Goal: Transaction & Acquisition: Purchase product/service

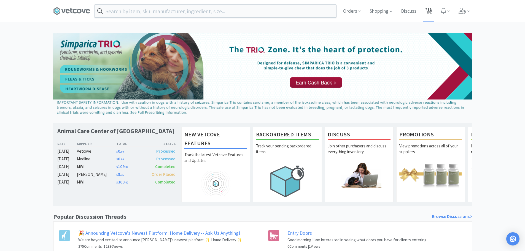
click at [428, 10] on span "17" at bounding box center [430, 9] width 4 height 22
select select "1"
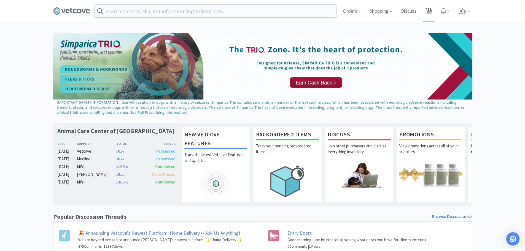
select select "1"
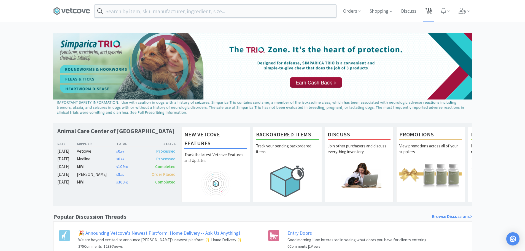
select select "1"
select select "3"
select select "1"
select select "2"
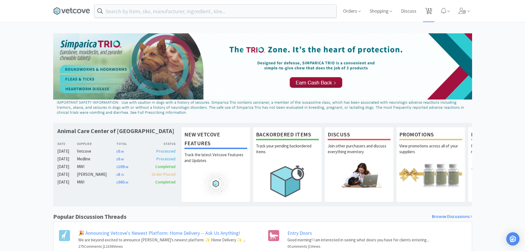
select select "1"
select select "2"
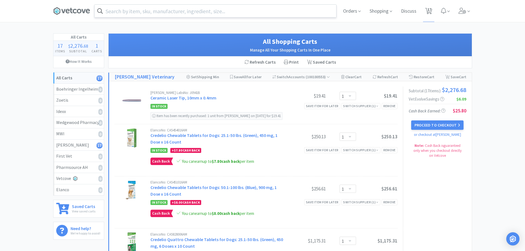
click at [189, 14] on input "text" at bounding box center [216, 11] width 242 height 13
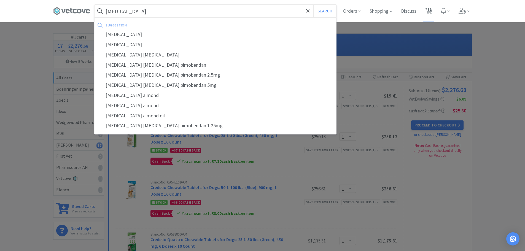
type input "[MEDICAL_DATA]"
click at [314, 5] on button "Search" at bounding box center [325, 11] width 23 height 13
select select "1"
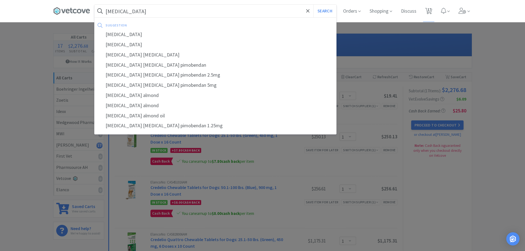
select select "1"
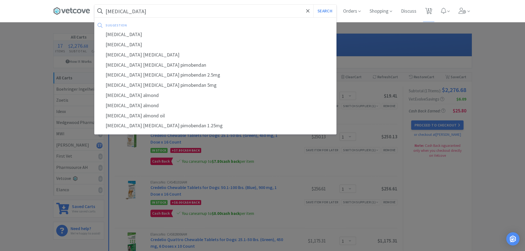
select select "1"
select select "3"
select select "1"
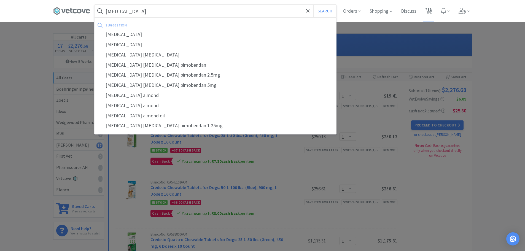
select select "2"
select select "1"
select select "2"
